Goal: Download file/media

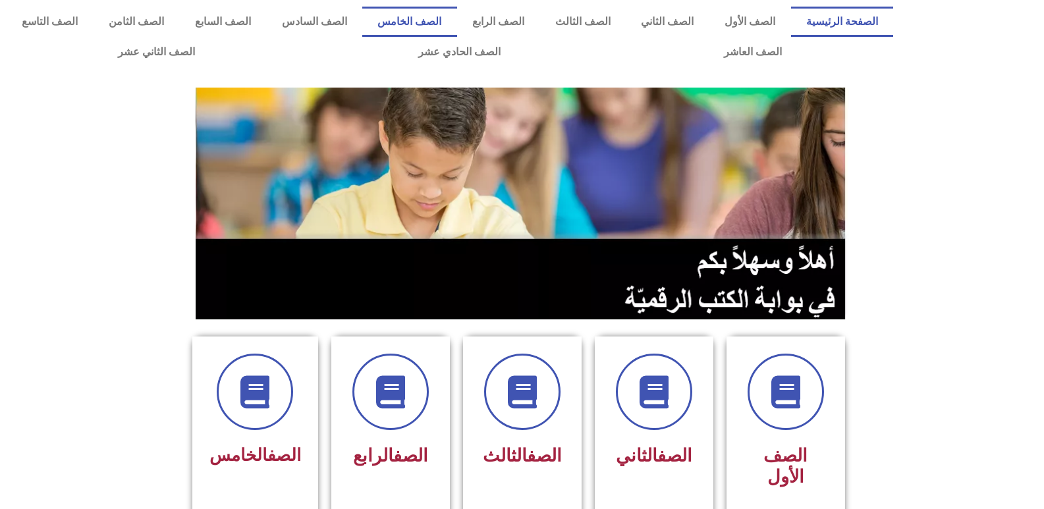
click at [457, 17] on link "الصف الخامس" at bounding box center [409, 22] width 95 height 30
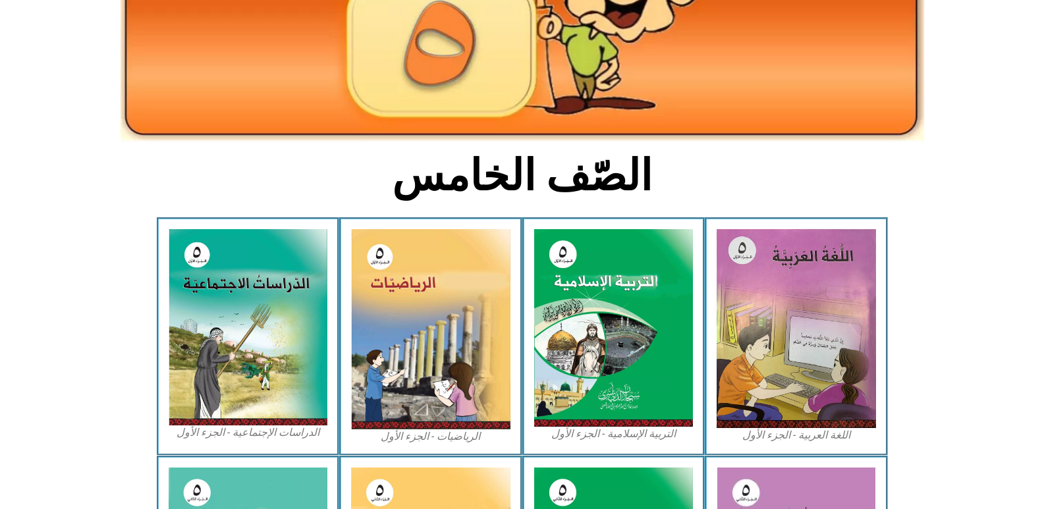
scroll to position [198, 0]
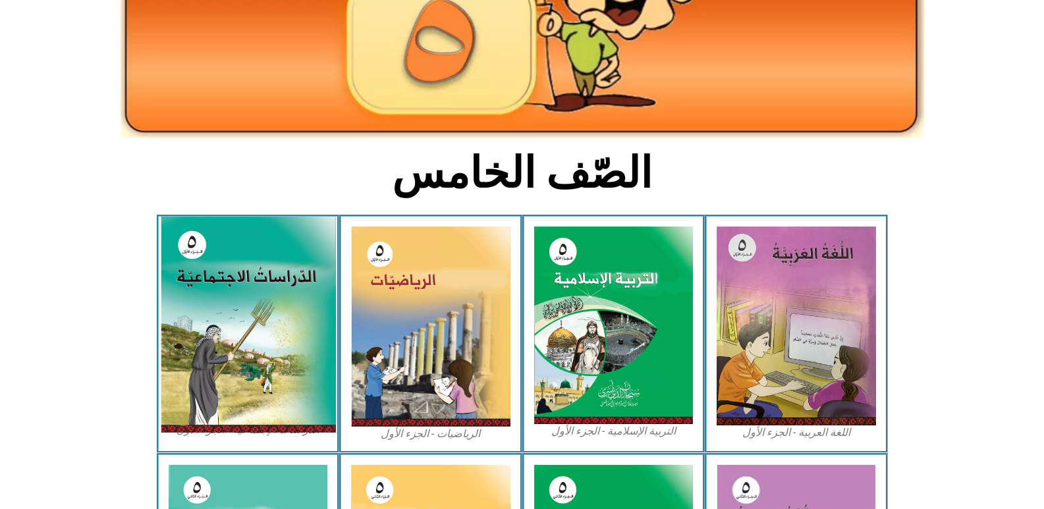
click at [293, 248] on img at bounding box center [247, 325] width 175 height 216
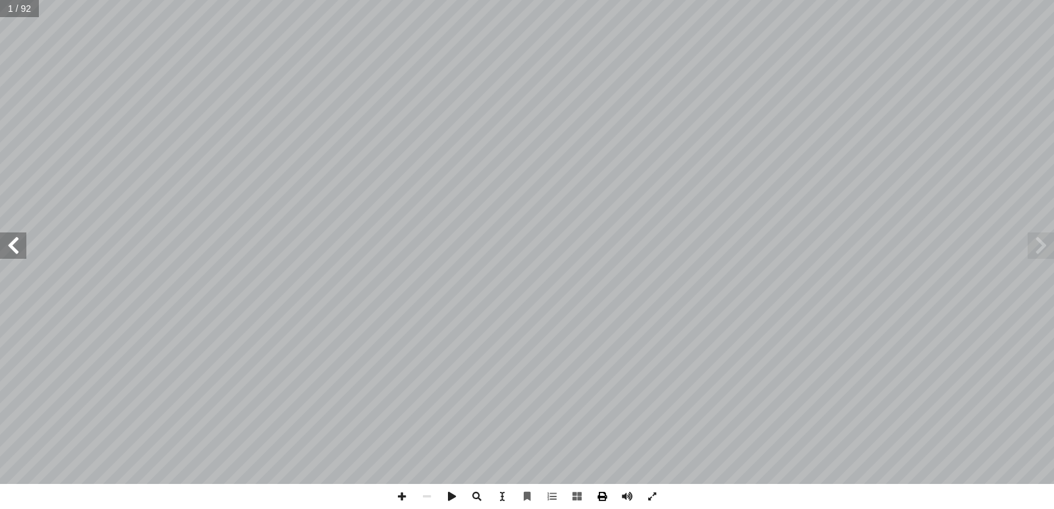
click at [601, 501] on span at bounding box center [602, 496] width 25 height 25
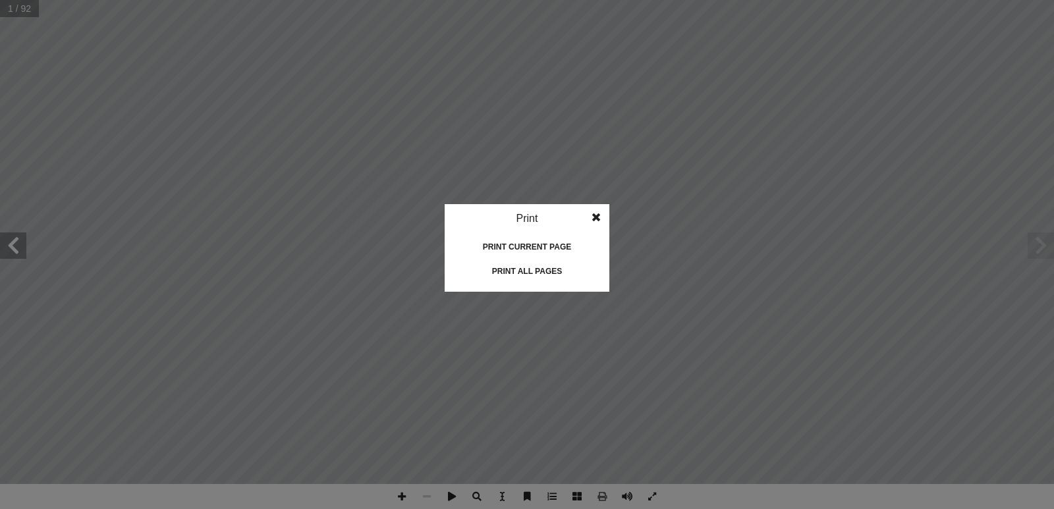
click at [541, 270] on div "Print all pages" at bounding box center [527, 271] width 132 height 21
